Goal: Task Accomplishment & Management: Complete application form

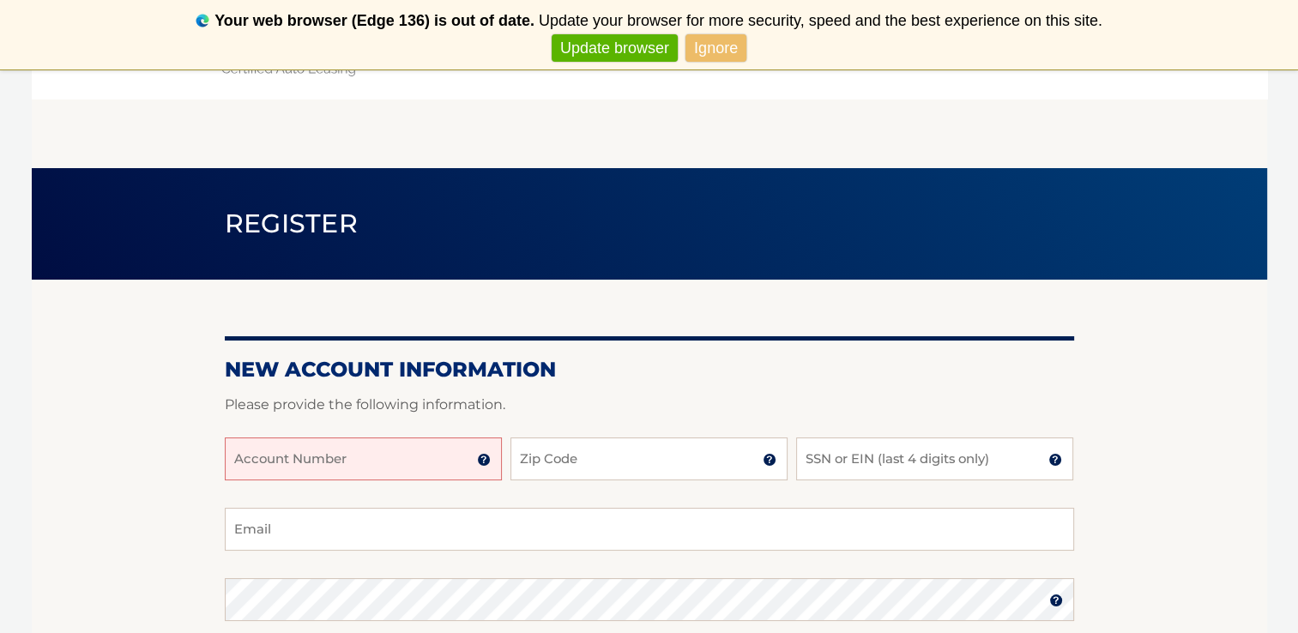
click at [388, 467] on input "Account Number" at bounding box center [363, 459] width 277 height 43
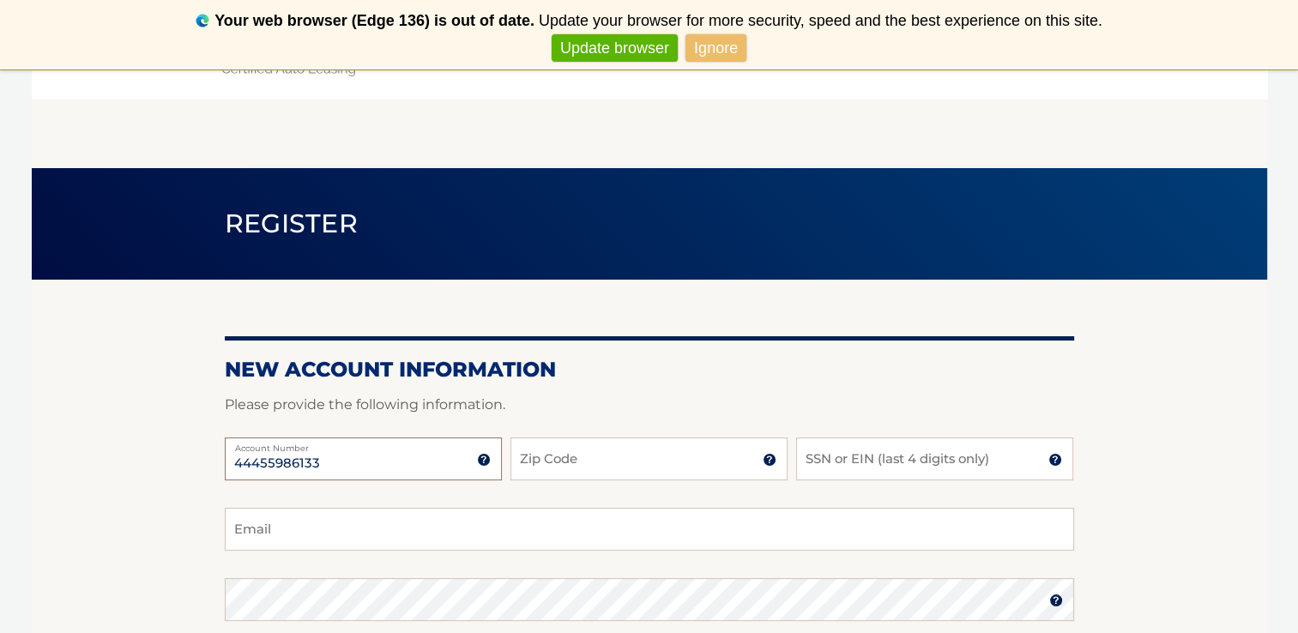
type input "44455986133"
click at [521, 458] on input "Zip Code" at bounding box center [648, 459] width 277 height 43
type input "11554"
click at [803, 462] on input "SSN or EIN (last 4 digits only)" at bounding box center [934, 459] width 277 height 43
type input "0888"
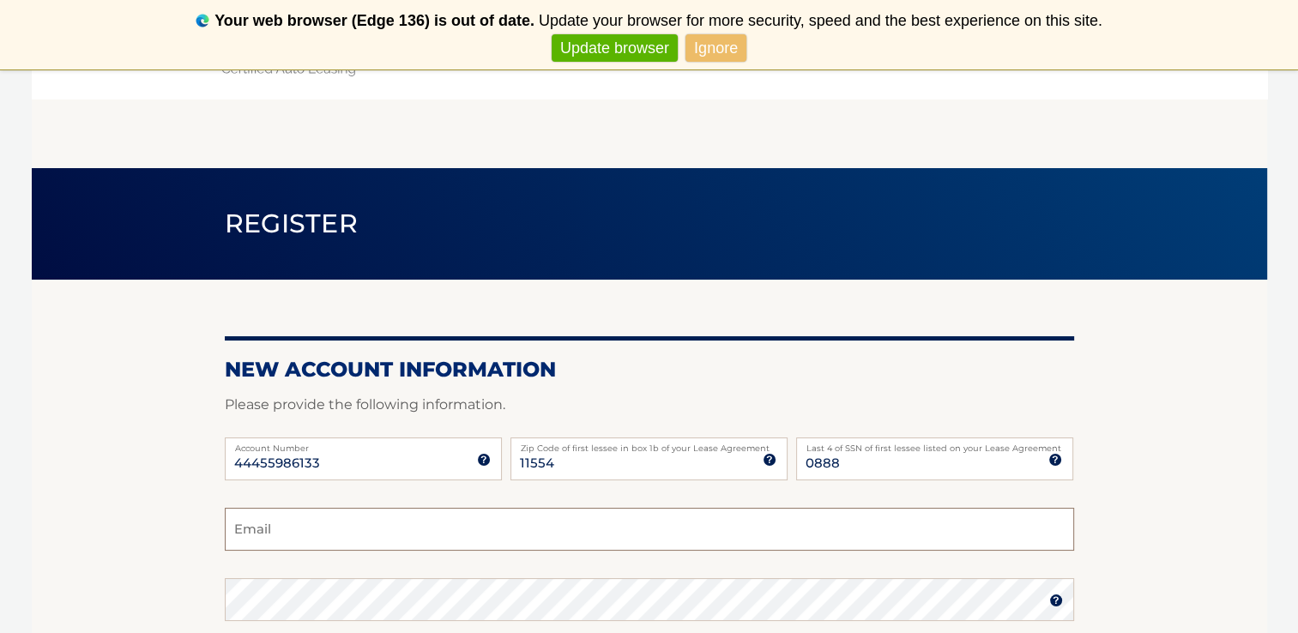
click at [300, 534] on input "Email" at bounding box center [649, 529] width 849 height 43
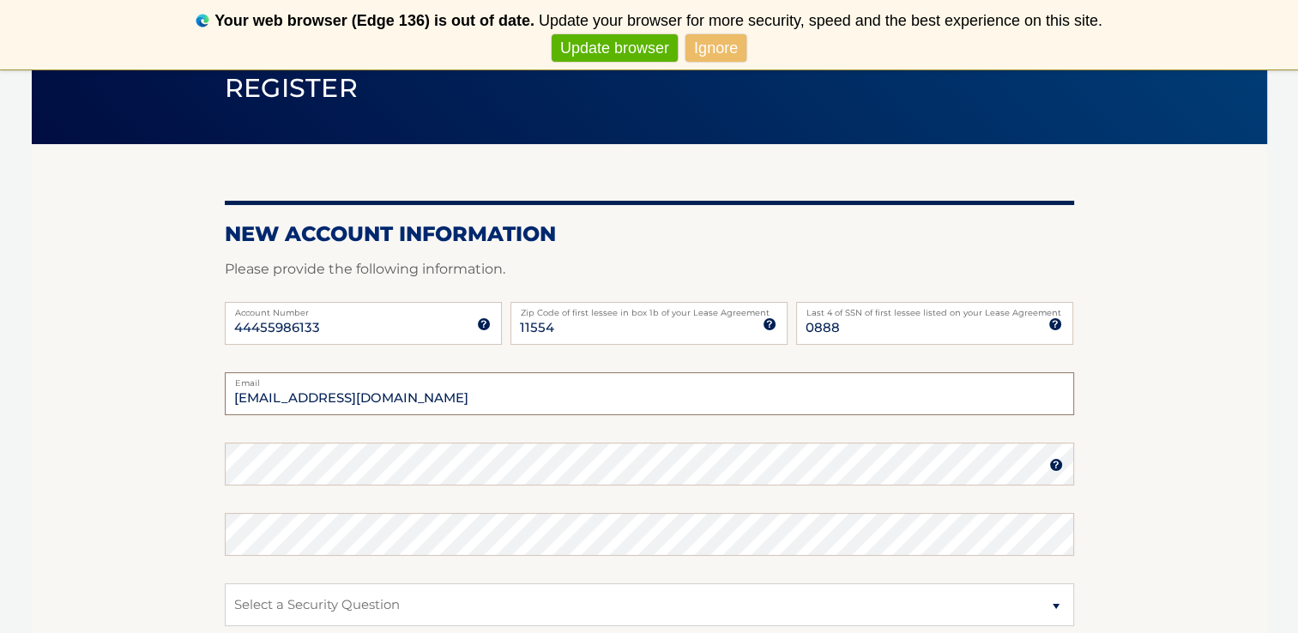
scroll to position [139, 0]
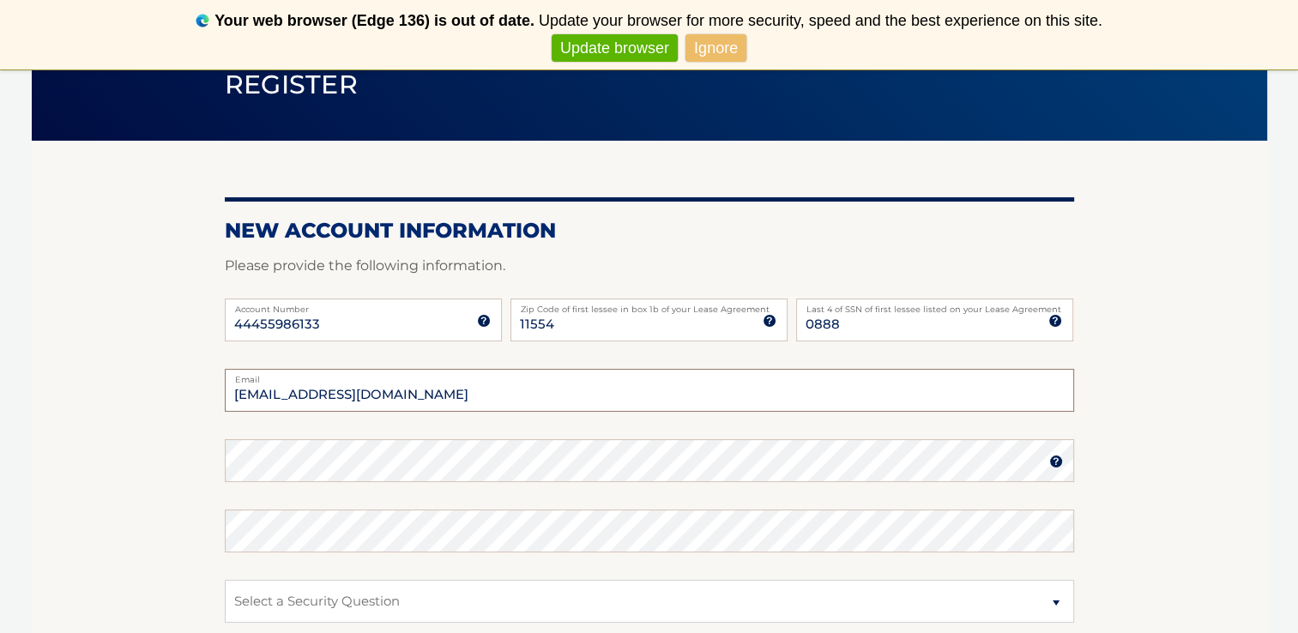
type input "[EMAIL_ADDRESS][DOMAIN_NAME]"
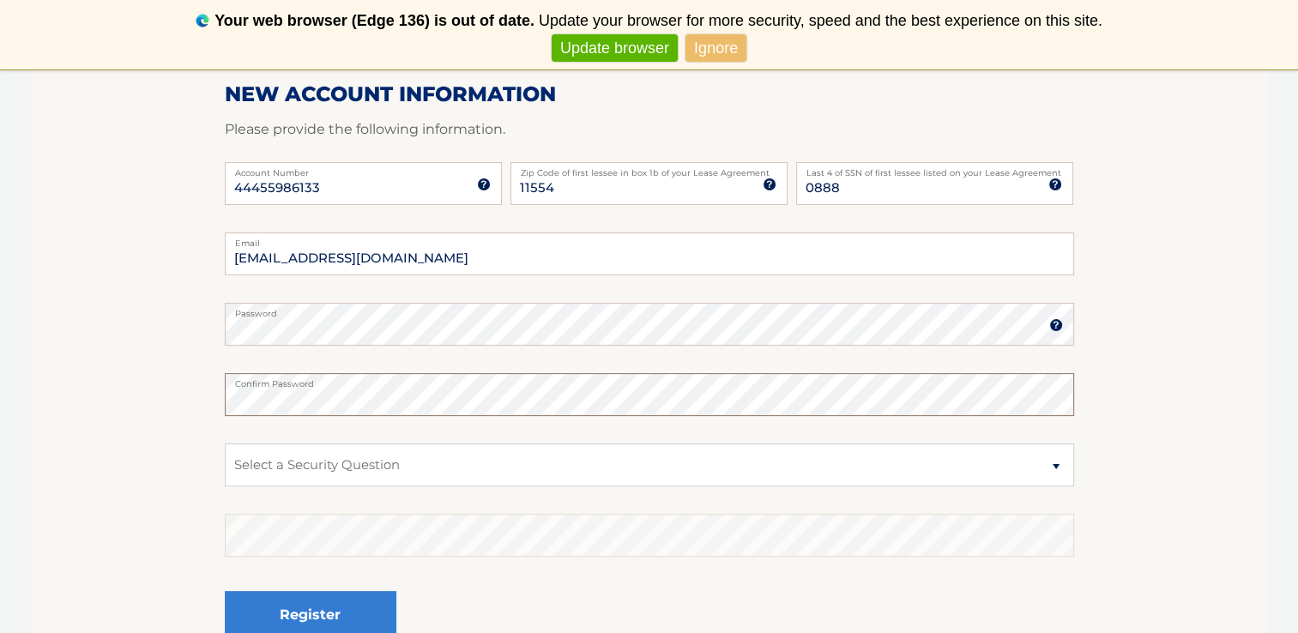
scroll to position [280, 0]
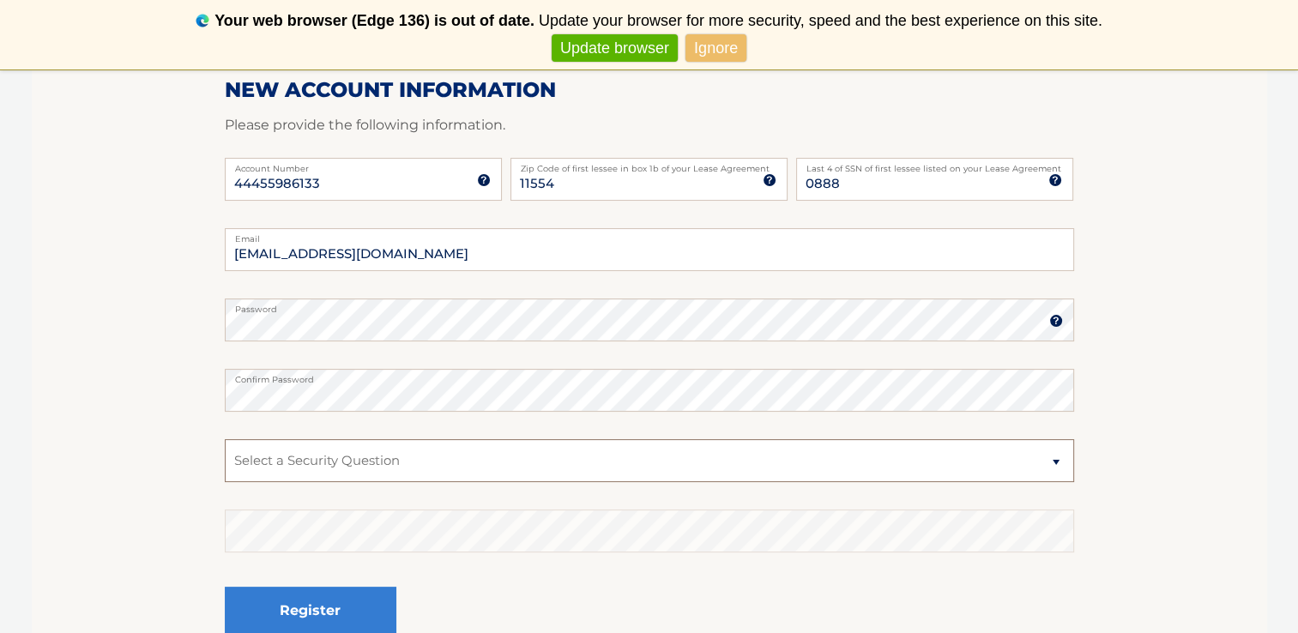
click at [1059, 462] on select "Select a Security Question What was the name of your elementary school? What is…" at bounding box center [649, 460] width 849 height 43
select select "2"
click at [225, 439] on select "Select a Security Question What was the name of your elementary school? What is…" at bounding box center [649, 460] width 849 height 43
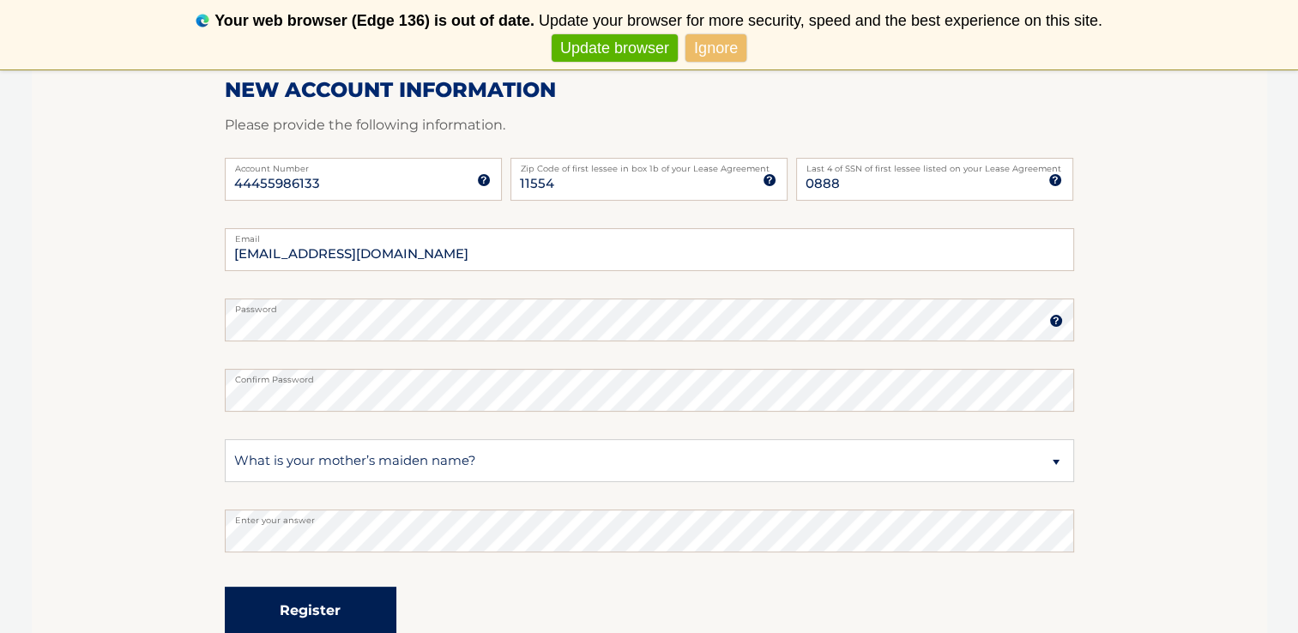
click at [323, 601] on button "Register" at bounding box center [311, 610] width 172 height 47
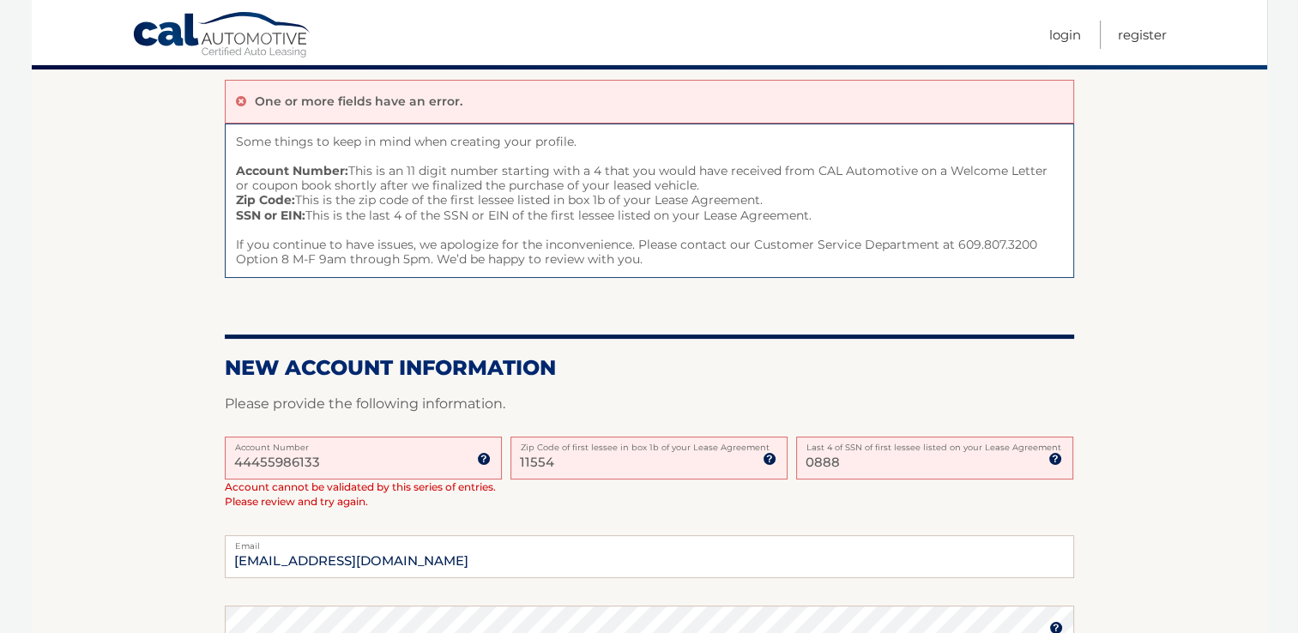
scroll to position [148, 0]
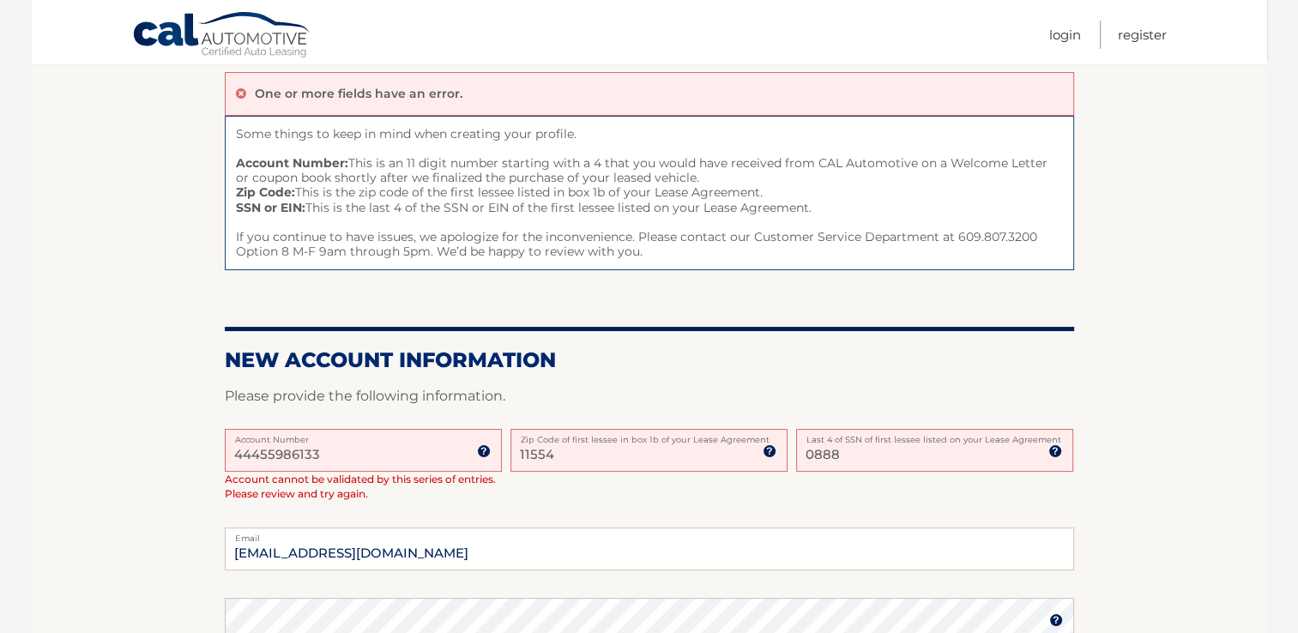
drag, startPoint x: 349, startPoint y: 451, endPoint x: 208, endPoint y: 430, distance: 143.2
click at [228, 447] on input "44455986133" at bounding box center [363, 450] width 277 height 43
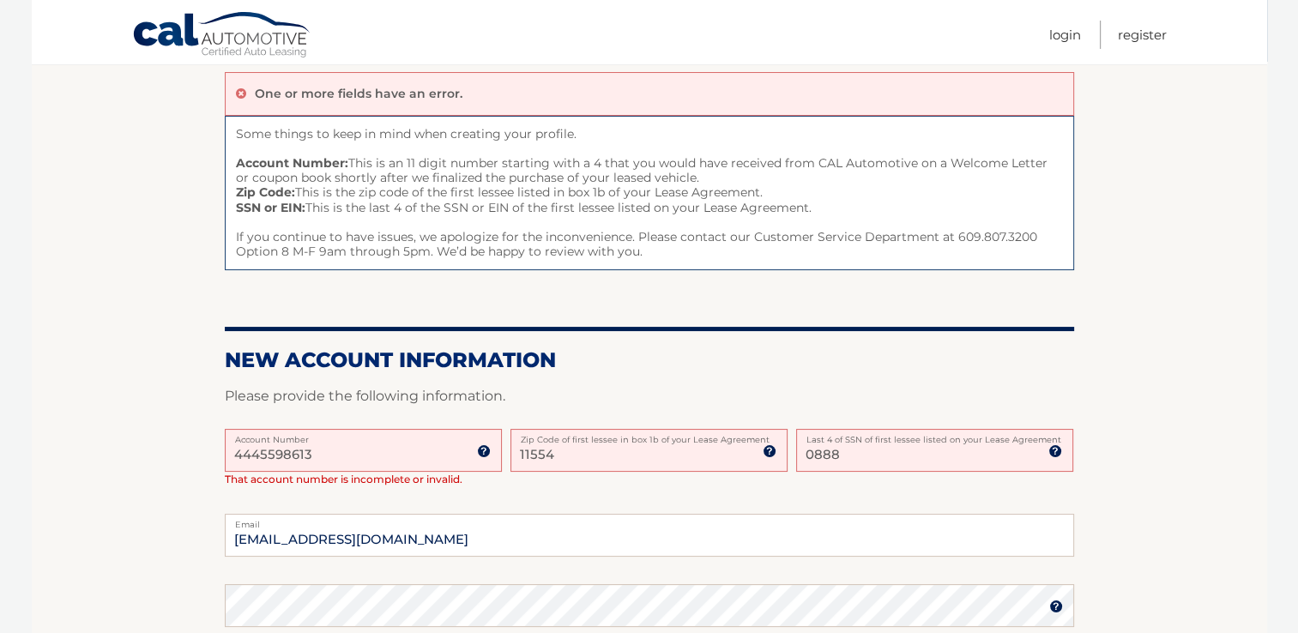
type input "44455986133"
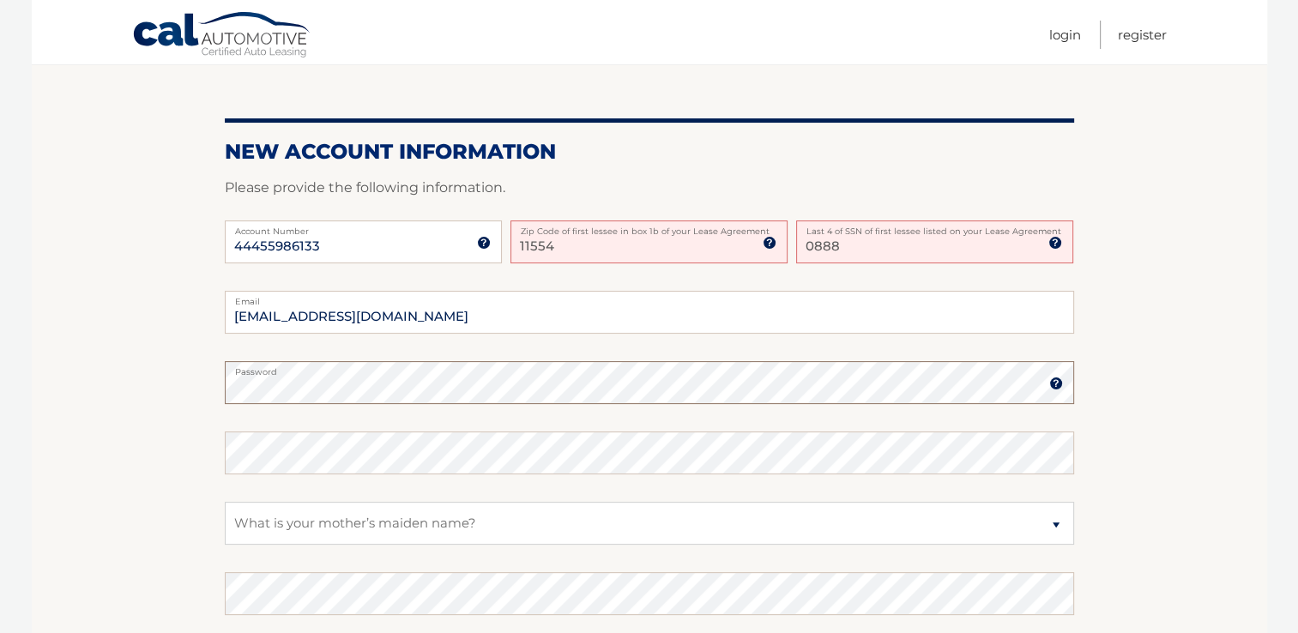
scroll to position [359, 0]
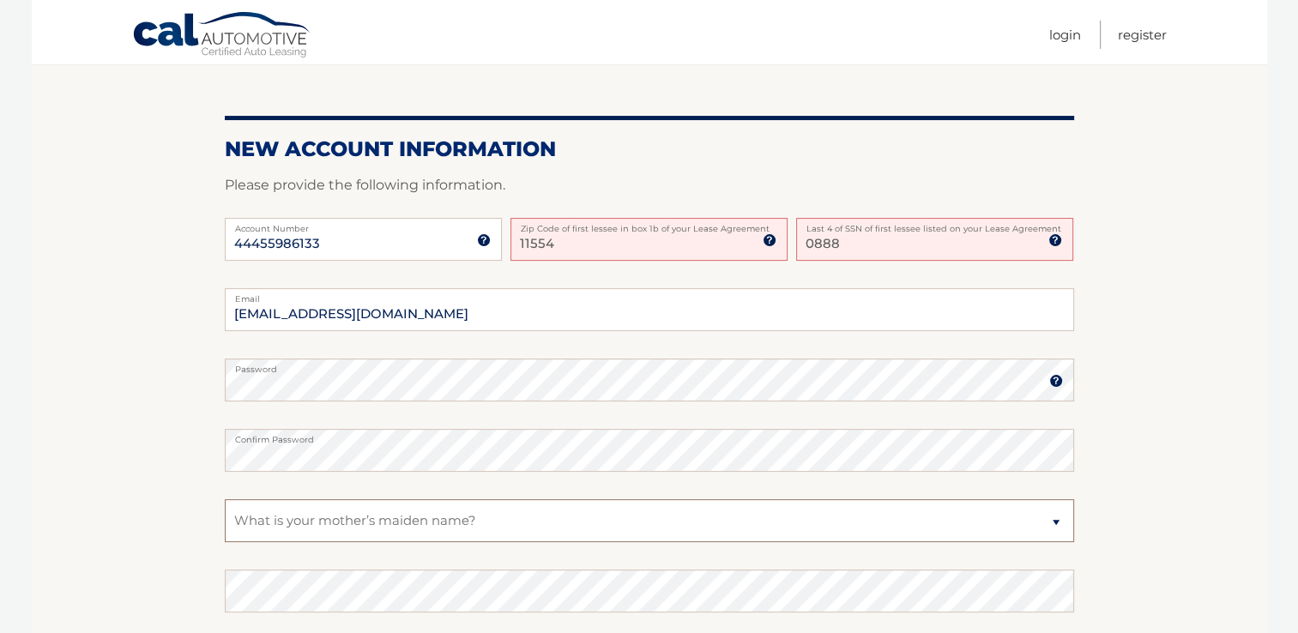
click at [232, 516] on select "Select a Security Question What was the name of your elementary school? What is…" at bounding box center [649, 520] width 849 height 43
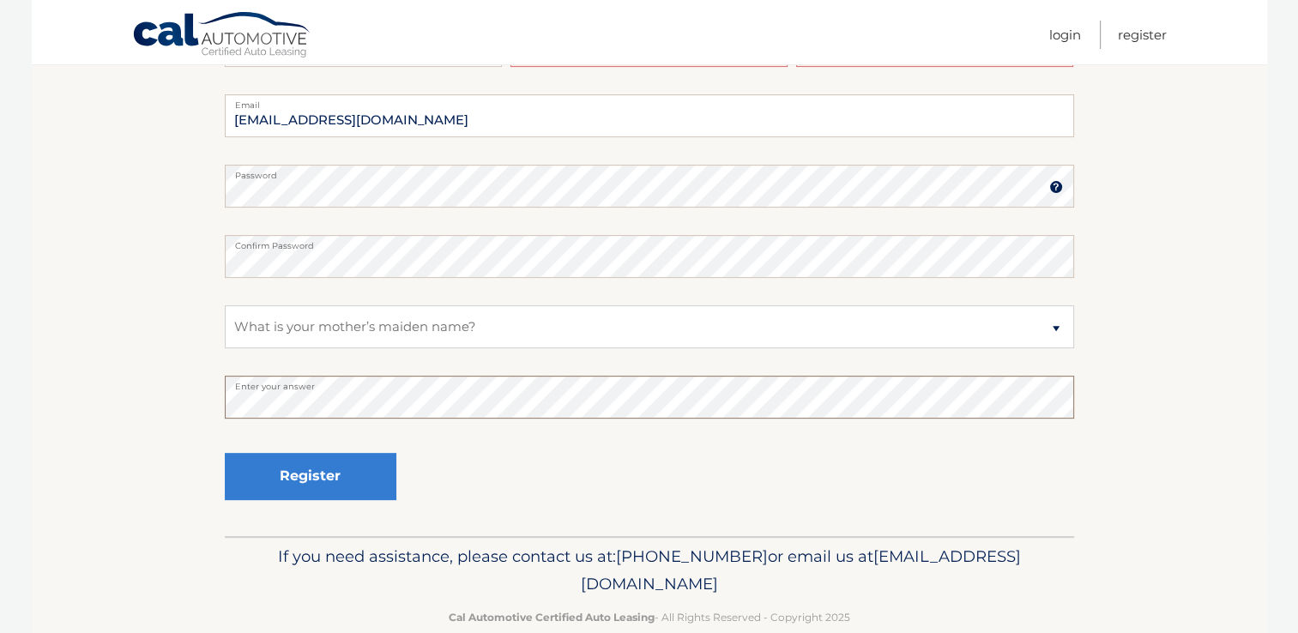
scroll to position [584, 0]
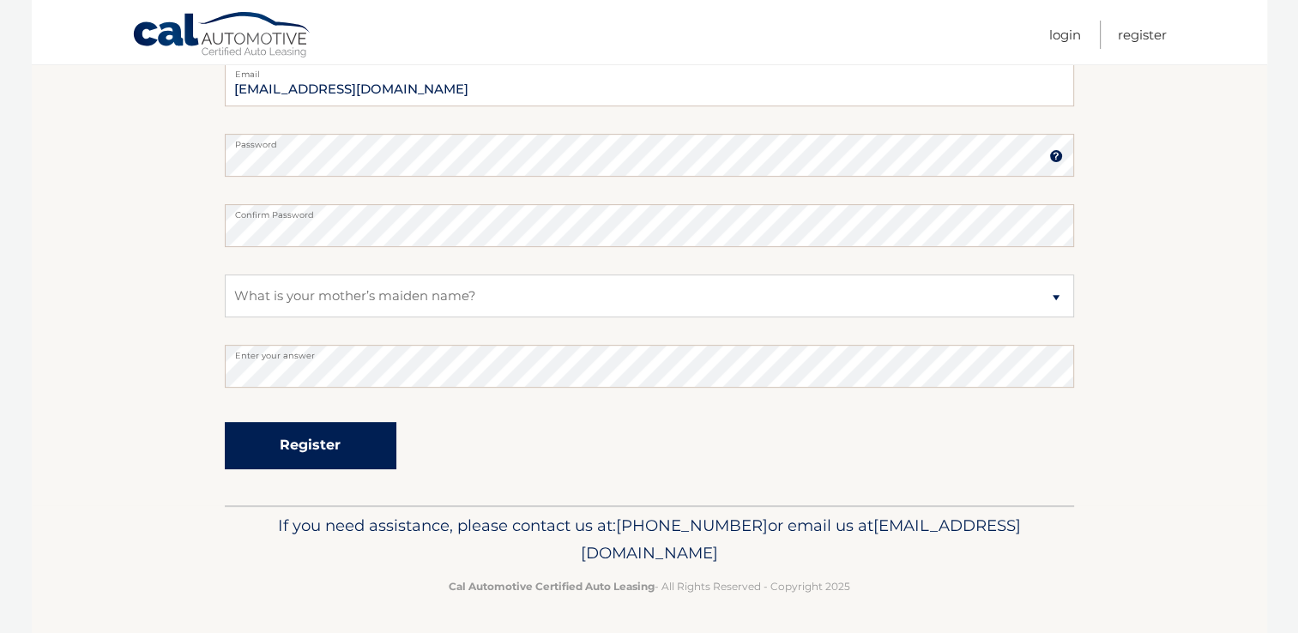
click at [333, 441] on button "Register" at bounding box center [311, 445] width 172 height 47
